Goal: Check status: Verify the current state of an ongoing process or item

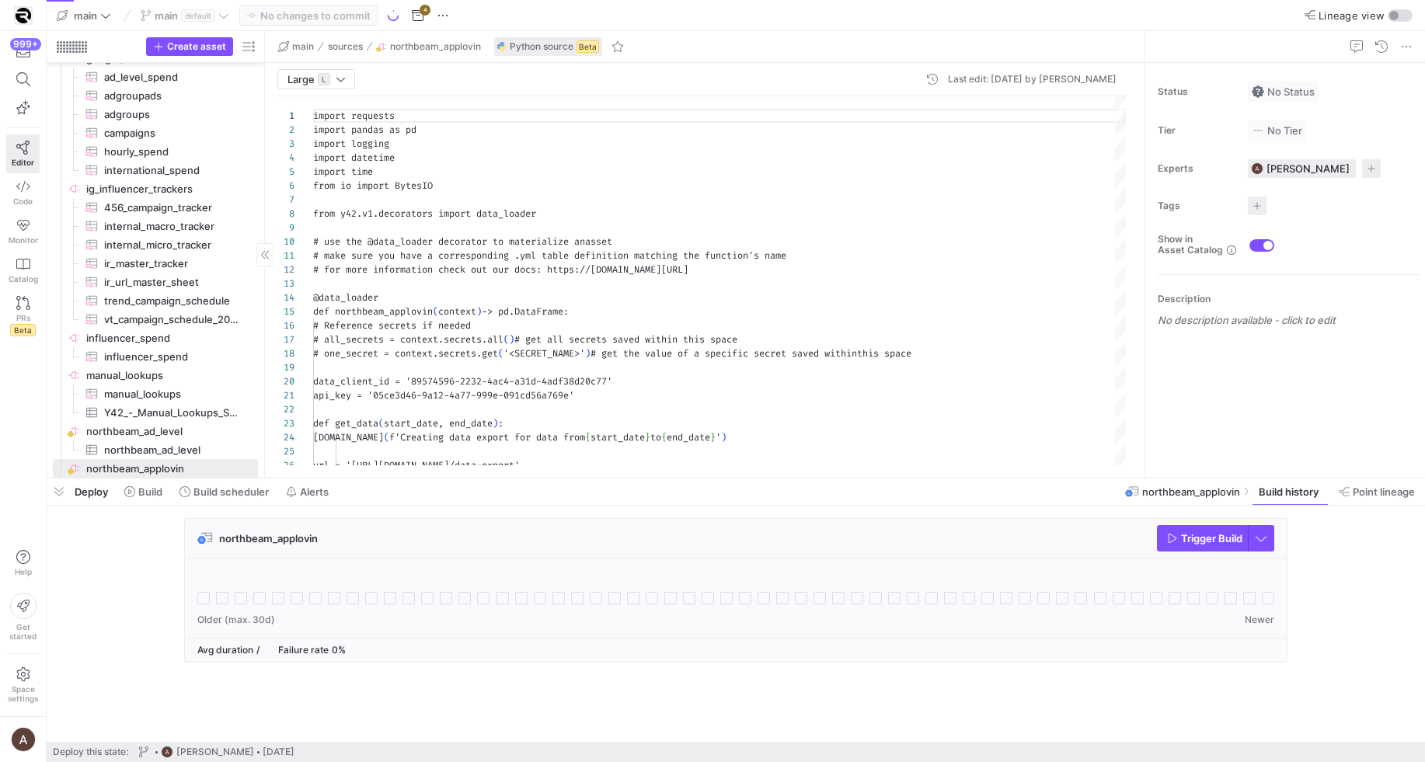
scroll to position [140, 0]
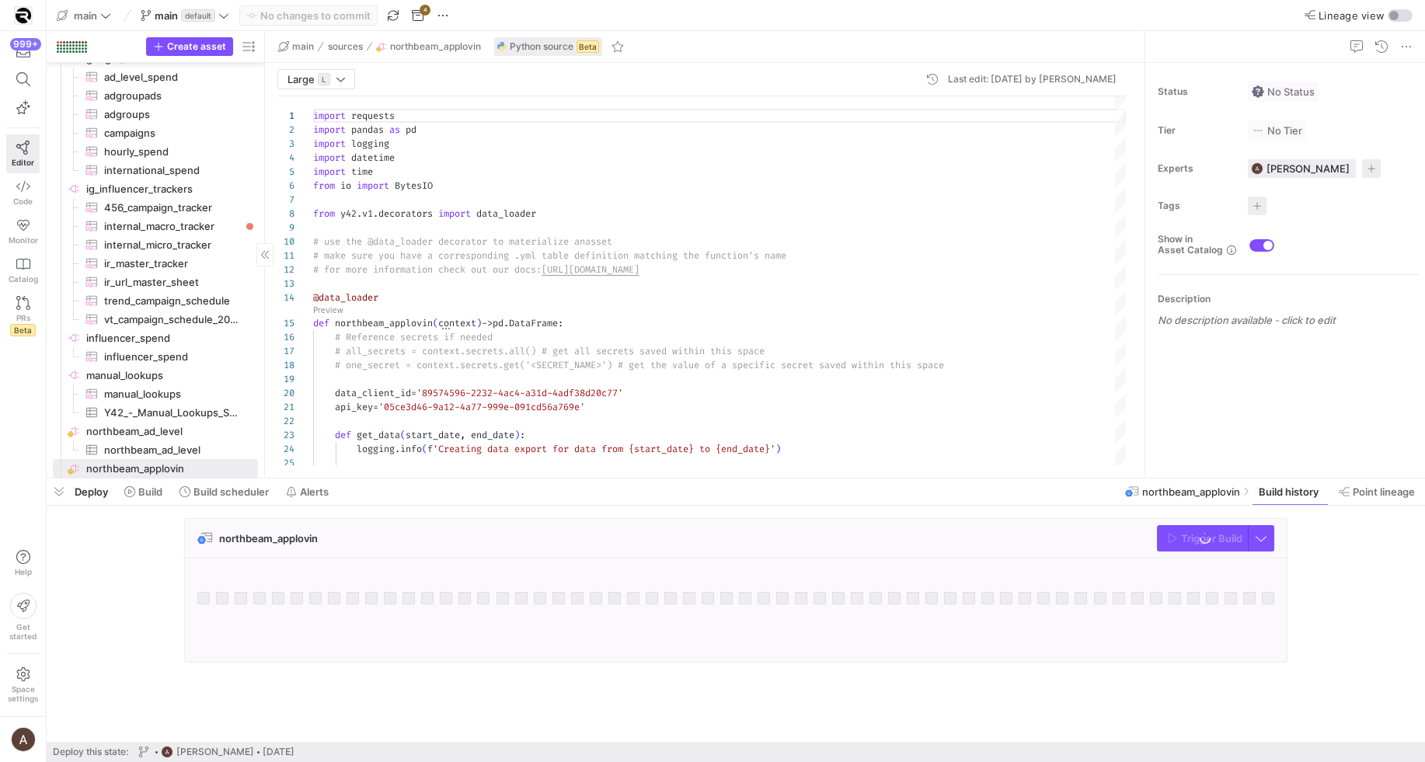
click at [55, 489] on span "button" at bounding box center [59, 491] width 25 height 26
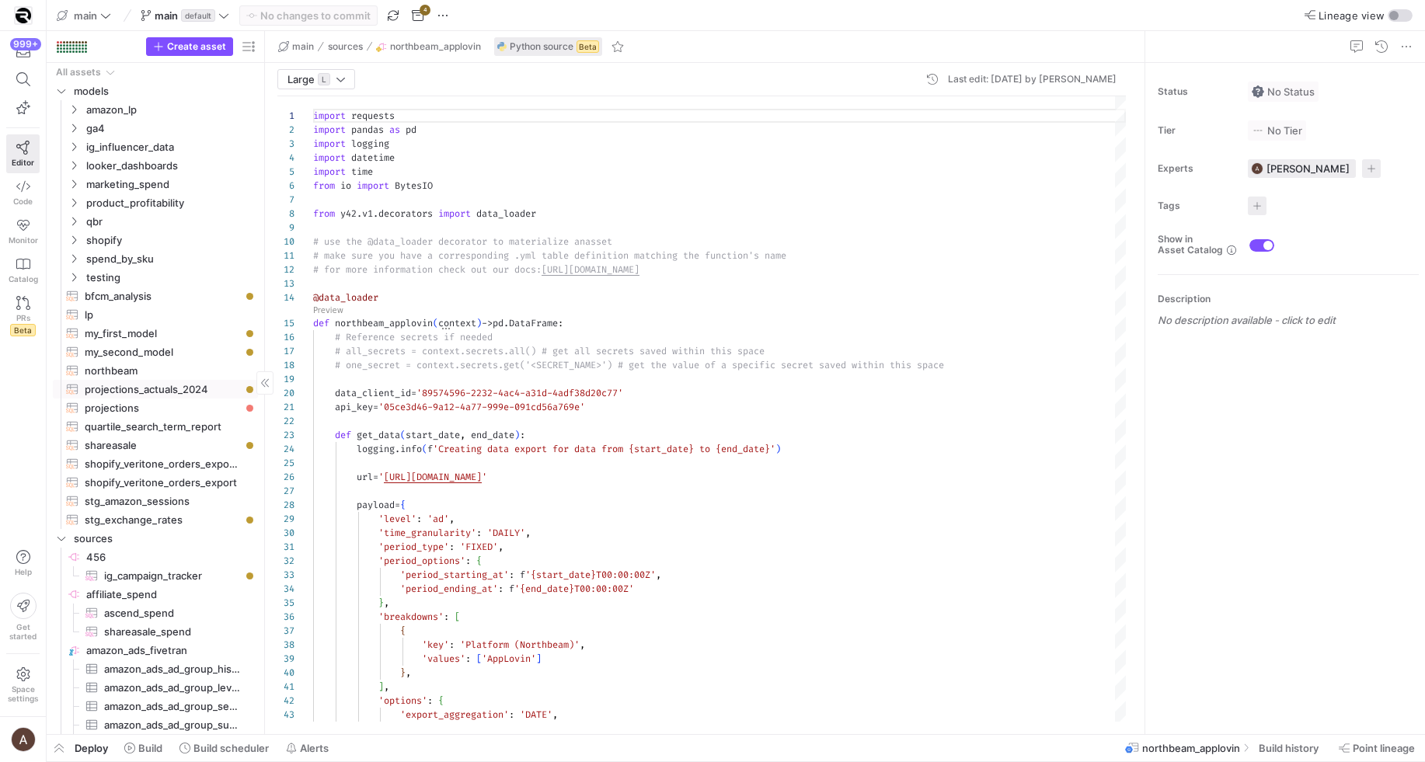
click at [147, 387] on span "projections_actuals_2024​​​​​​​​​​" at bounding box center [162, 390] width 155 height 18
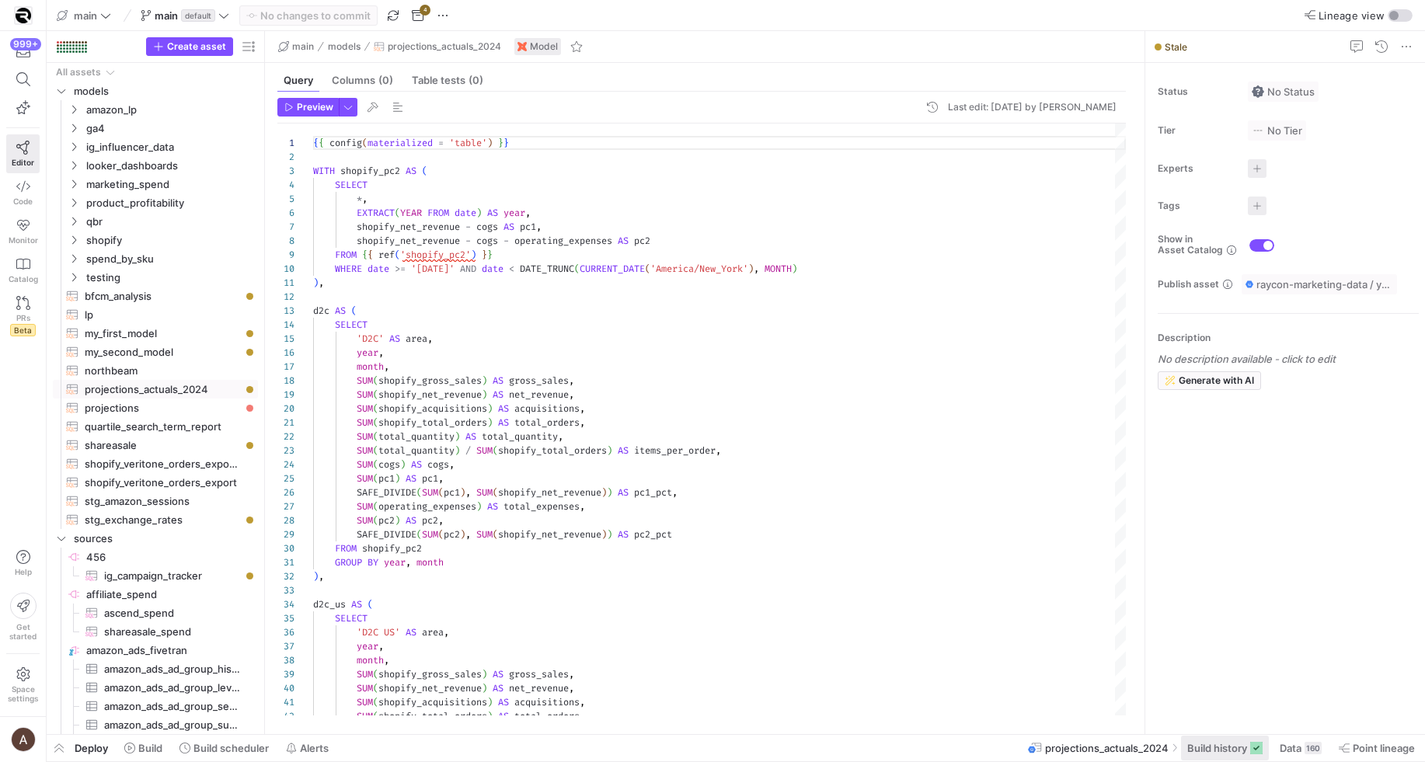
click at [1256, 746] on rect at bounding box center [1256, 748] width 12 height 12
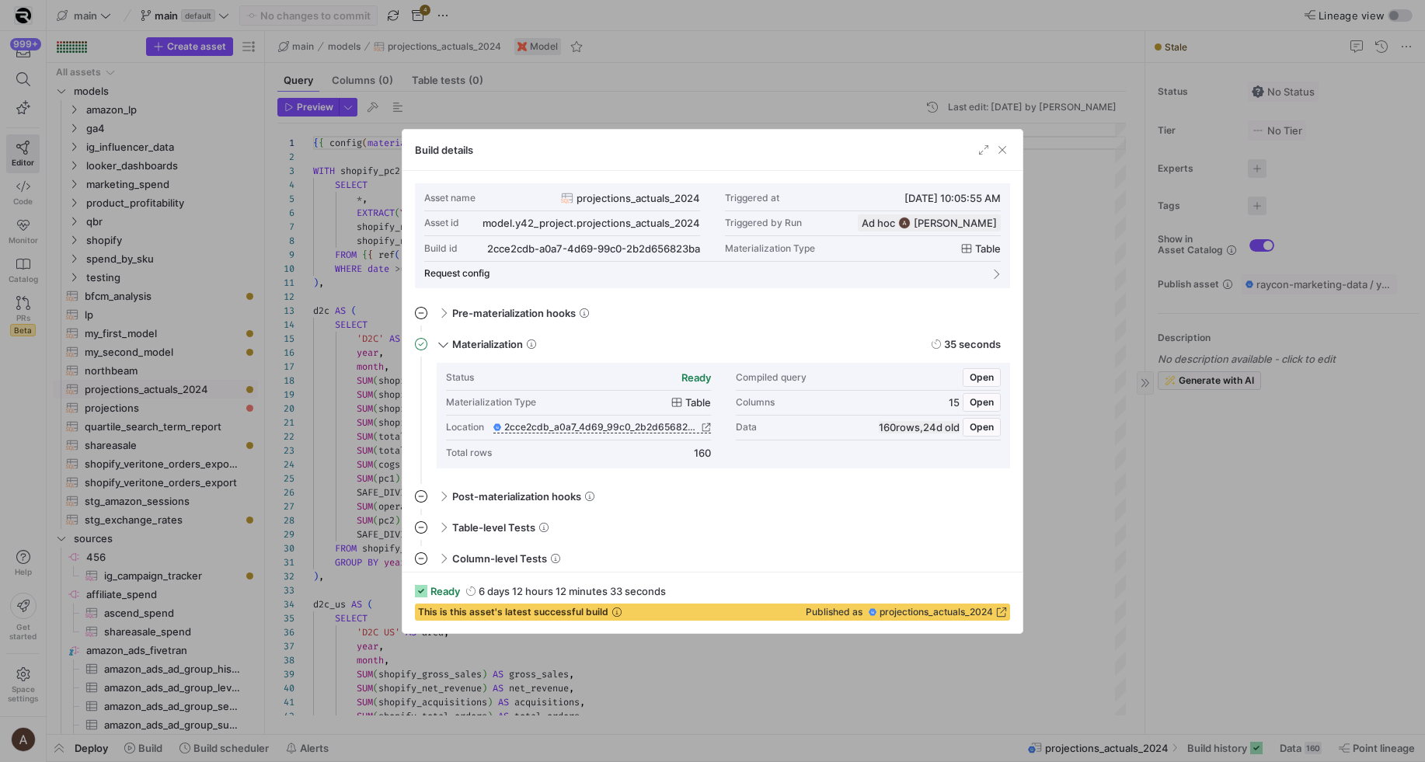
click at [1216, 614] on div at bounding box center [712, 381] width 1425 height 762
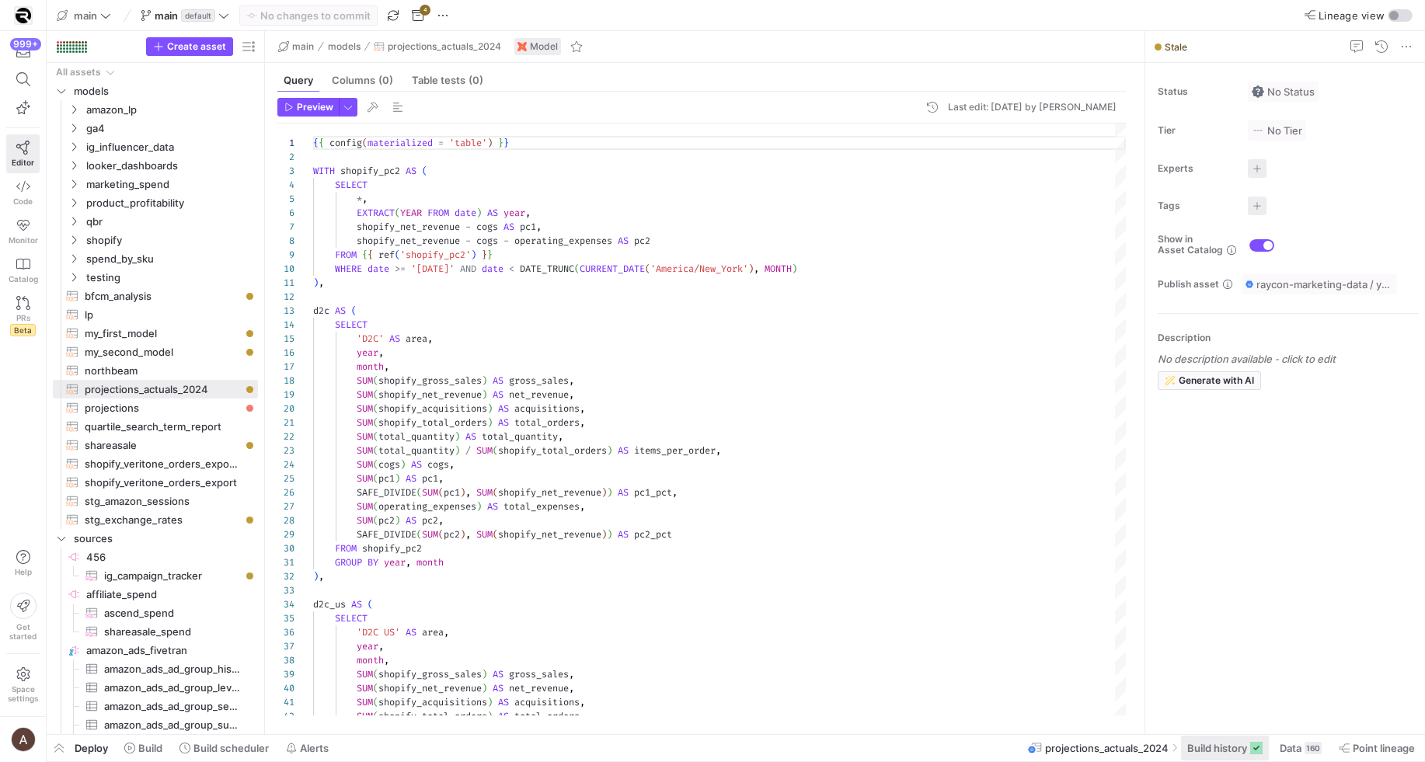
click at [1222, 743] on span "Build history" at bounding box center [1217, 748] width 60 height 12
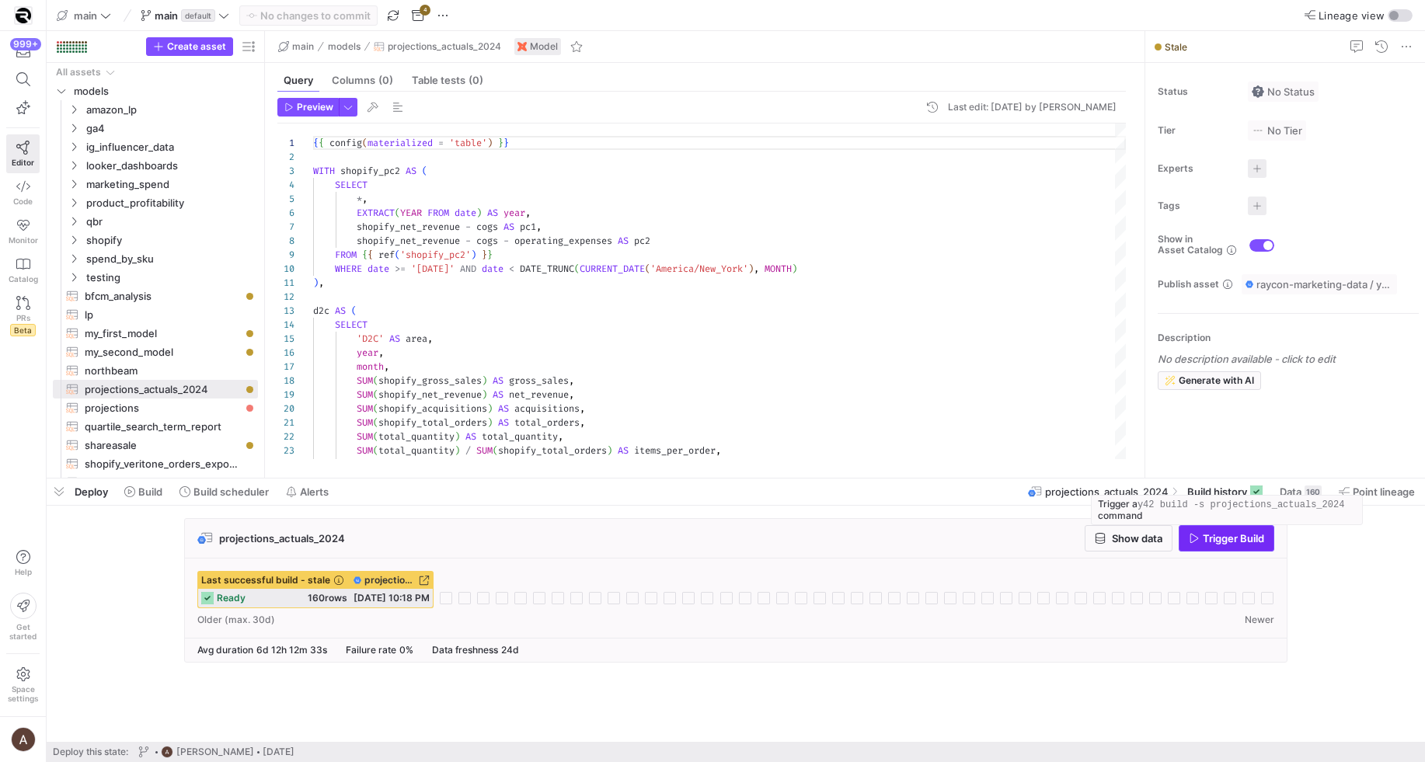
click at [1225, 531] on span "button" at bounding box center [1226, 538] width 94 height 25
drag, startPoint x: 447, startPoint y: 594, endPoint x: 558, endPoint y: 571, distance: 113.5
click at [446, 594] on div at bounding box center [446, 598] width 12 height 12
click at [1312, 495] on div "160" at bounding box center [1312, 491] width 17 height 12
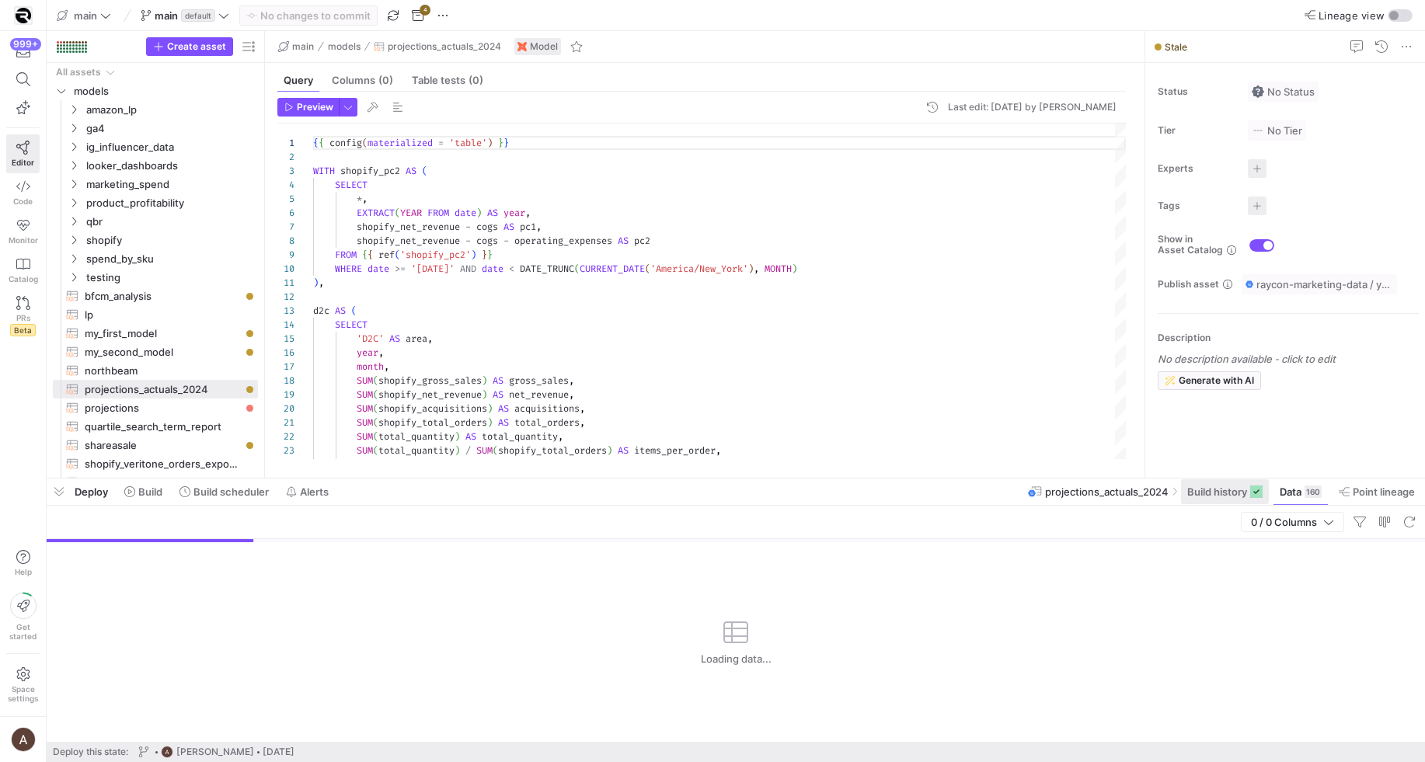
click at [1226, 489] on span "Build history" at bounding box center [1217, 491] width 60 height 12
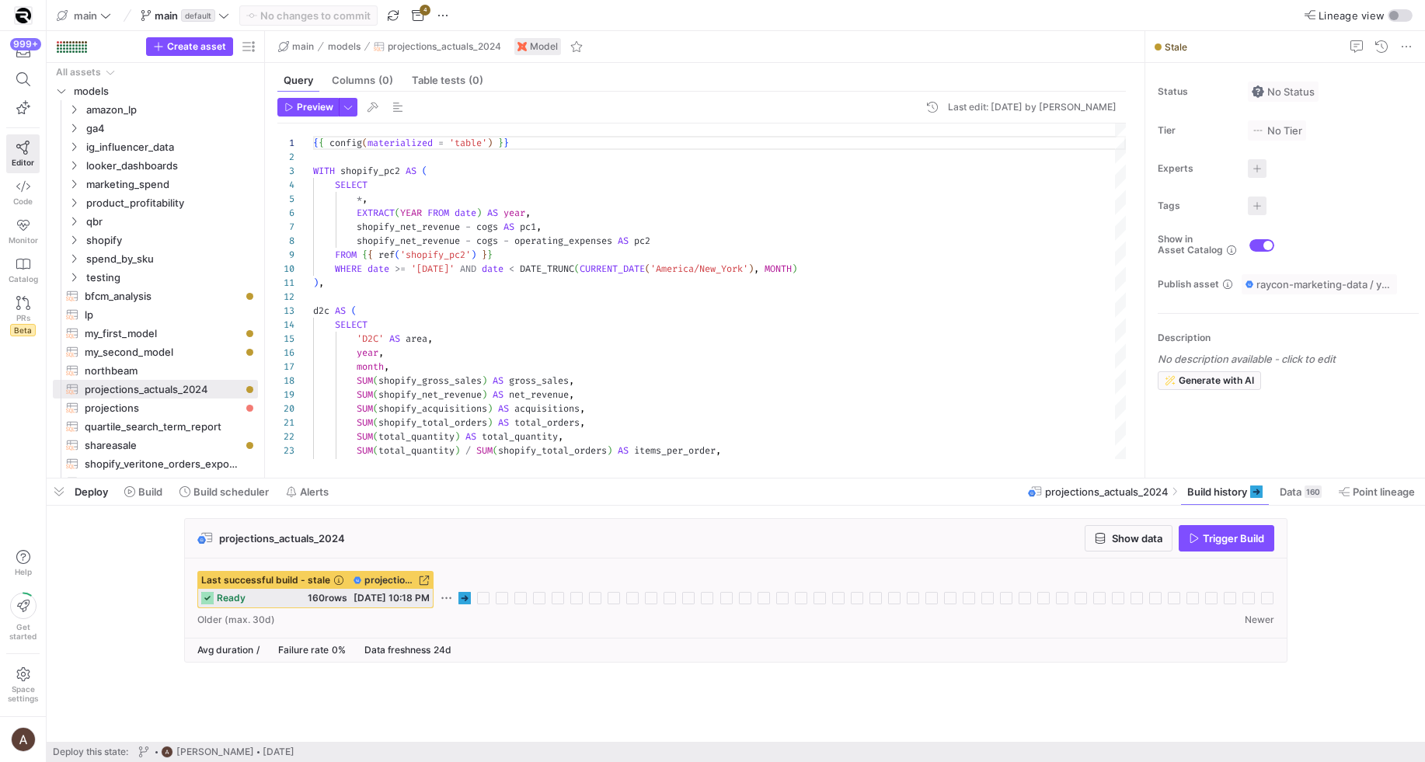
click at [461, 598] on icon at bounding box center [464, 598] width 12 height 12
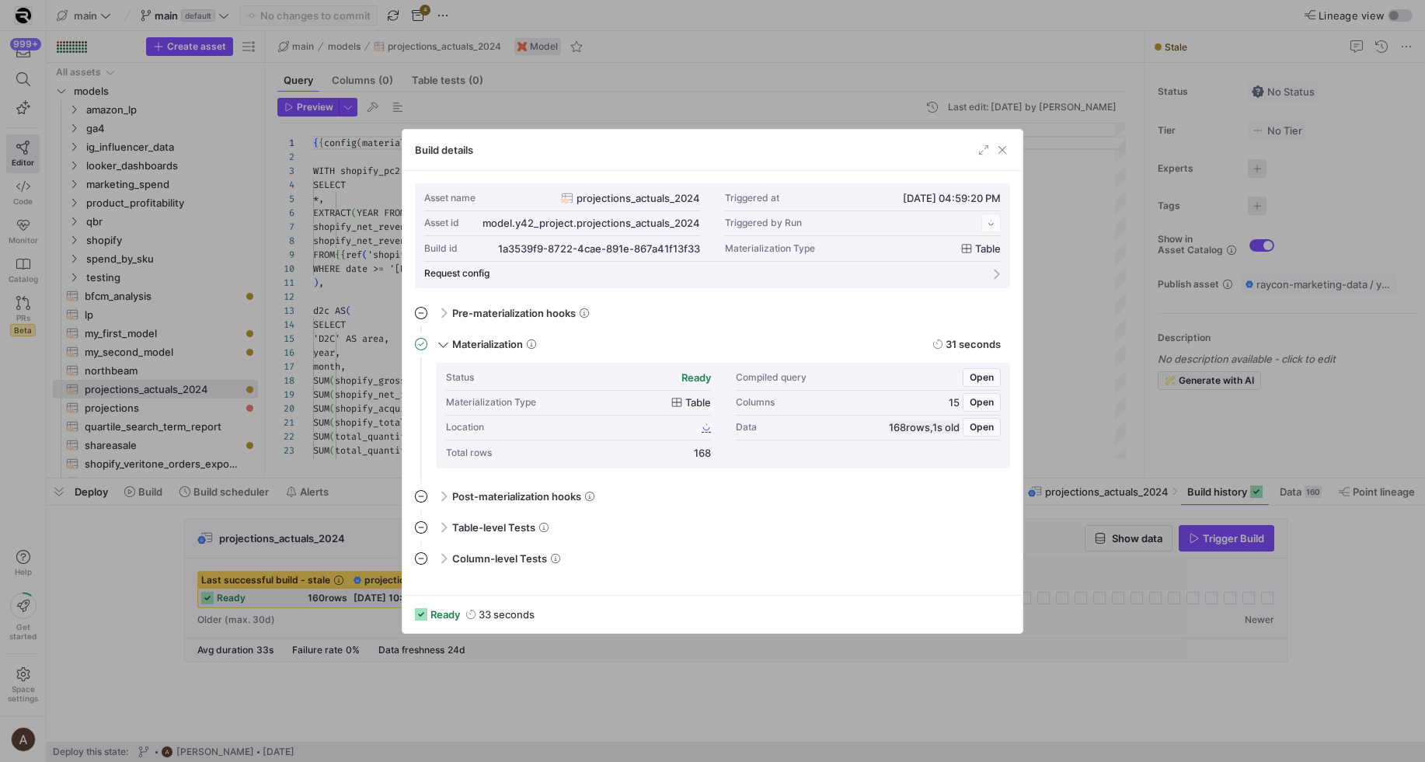
scroll to position [140, 0]
